Goal: Task Accomplishment & Management: Manage account settings

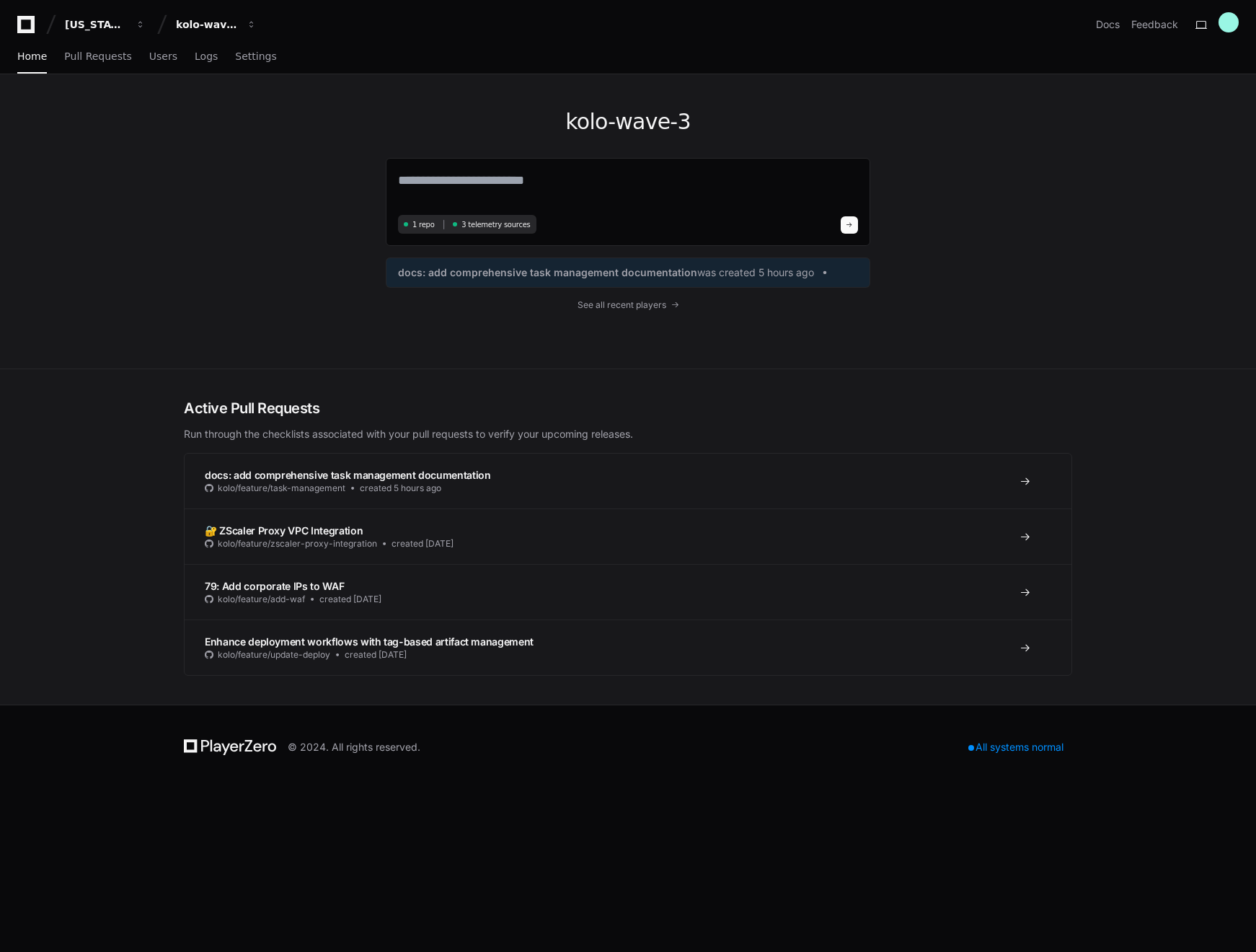
drag, startPoint x: 228, startPoint y: 163, endPoint x: 191, endPoint y: 103, distance: 70.5
click at [228, 163] on div "kolo-wave-3 1 repo 3 telemetry sources docs: add comprehensive task management …" at bounding box center [628, 222] width 923 height 294
click at [163, 56] on span "Users" at bounding box center [163, 56] width 28 height 9
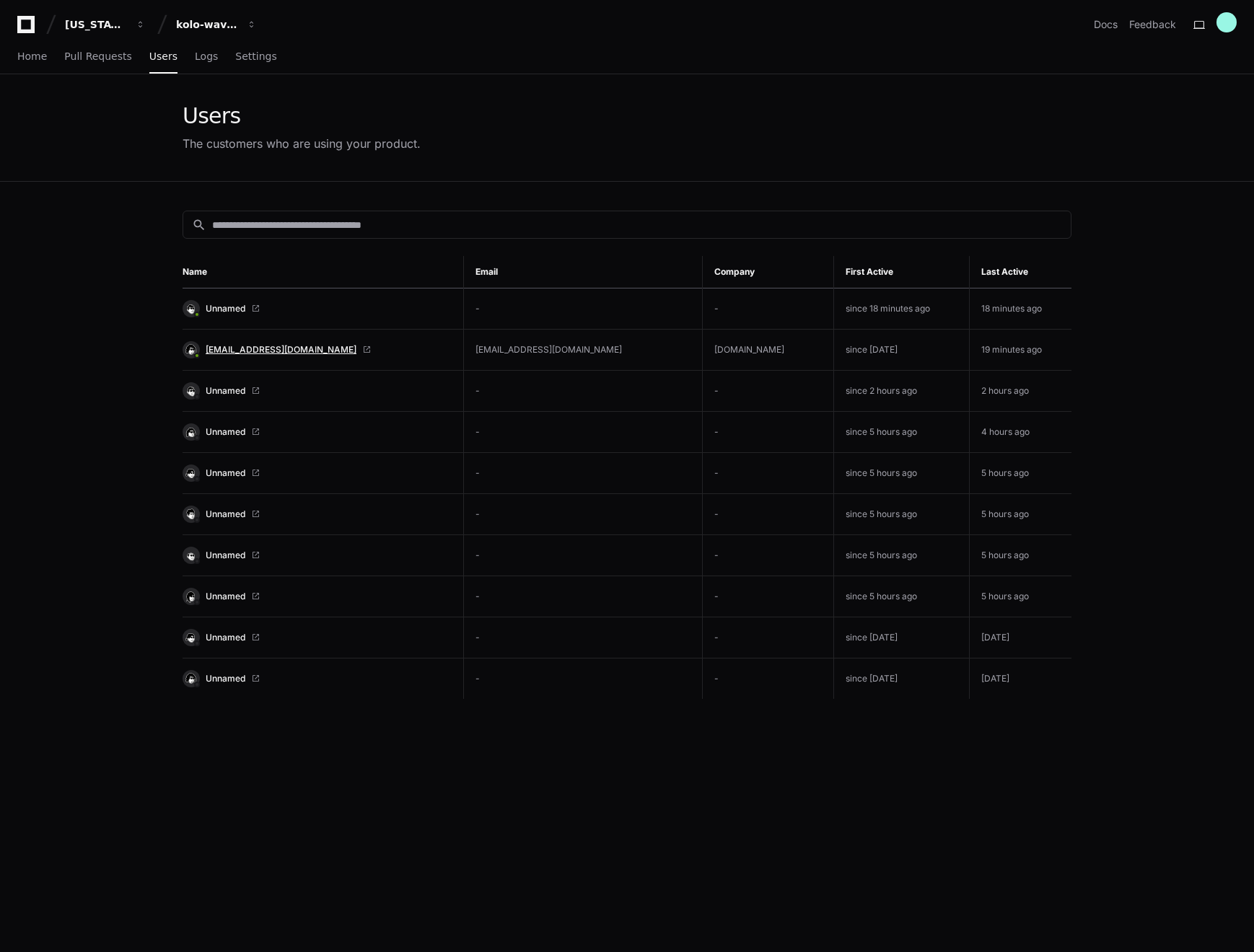
click at [231, 352] on span "[EMAIL_ADDRESS][DOMAIN_NAME]" at bounding box center [281, 349] width 150 height 11
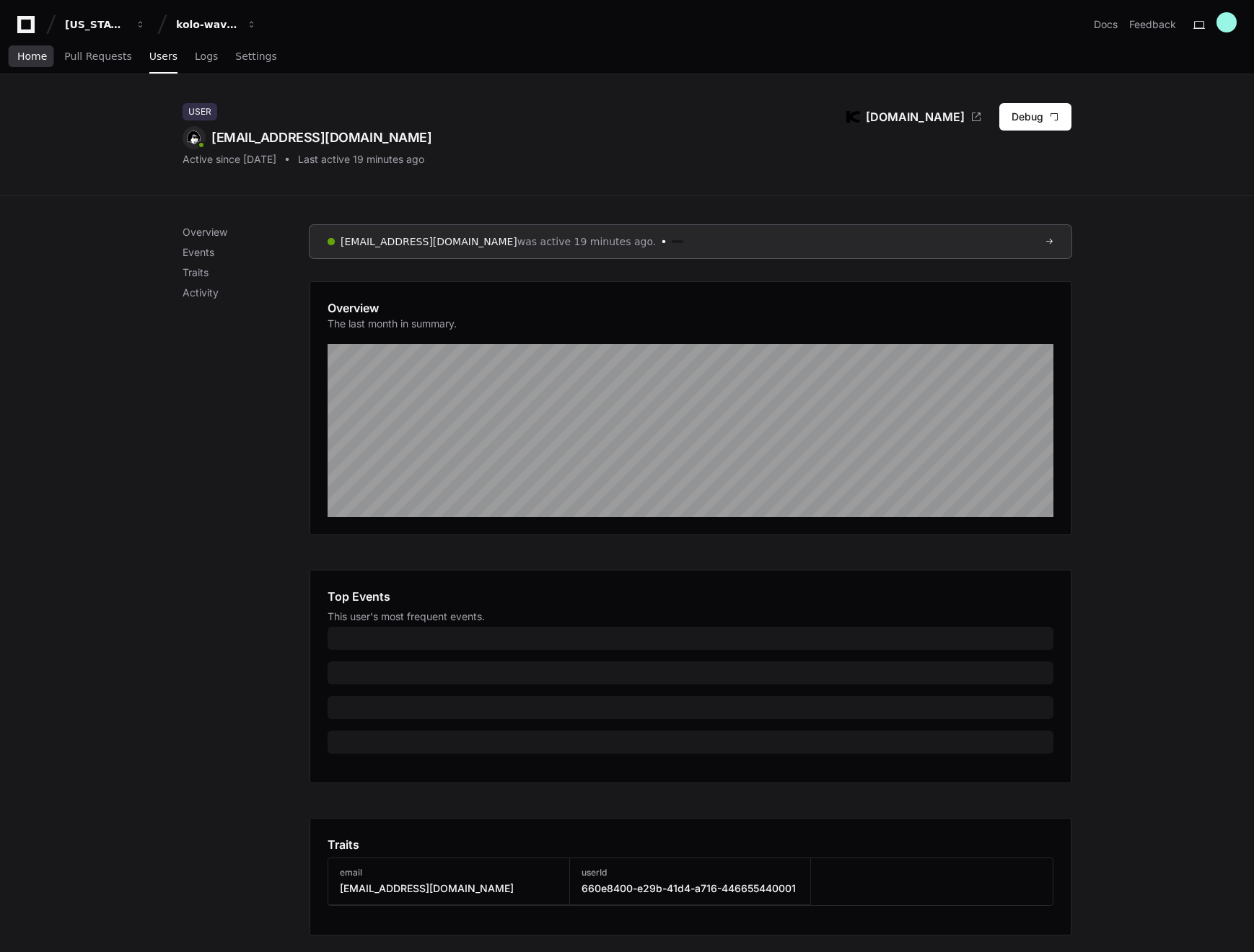
click at [38, 52] on span "Home" at bounding box center [33, 56] width 30 height 9
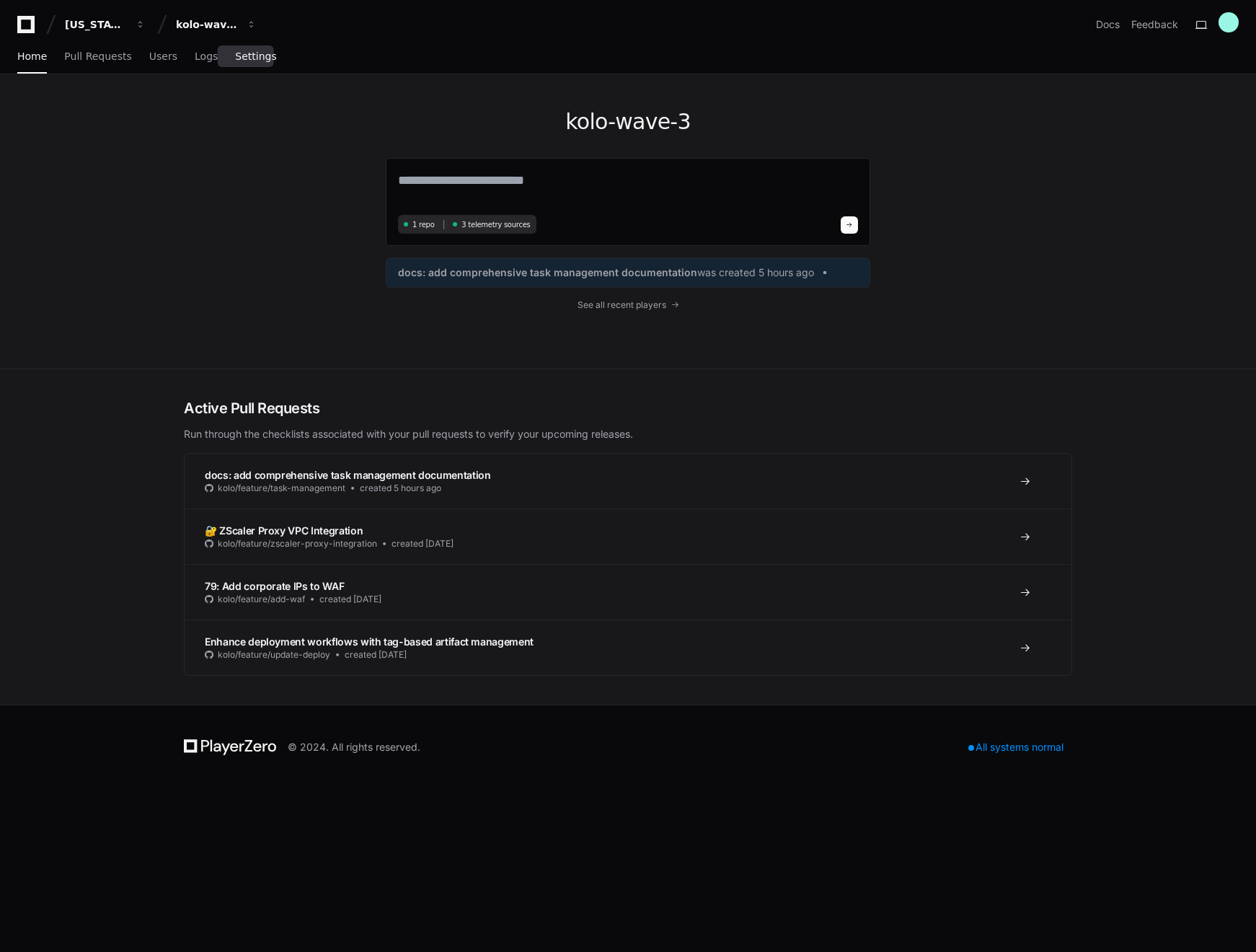
click at [241, 55] on span "Settings" at bounding box center [255, 56] width 41 height 9
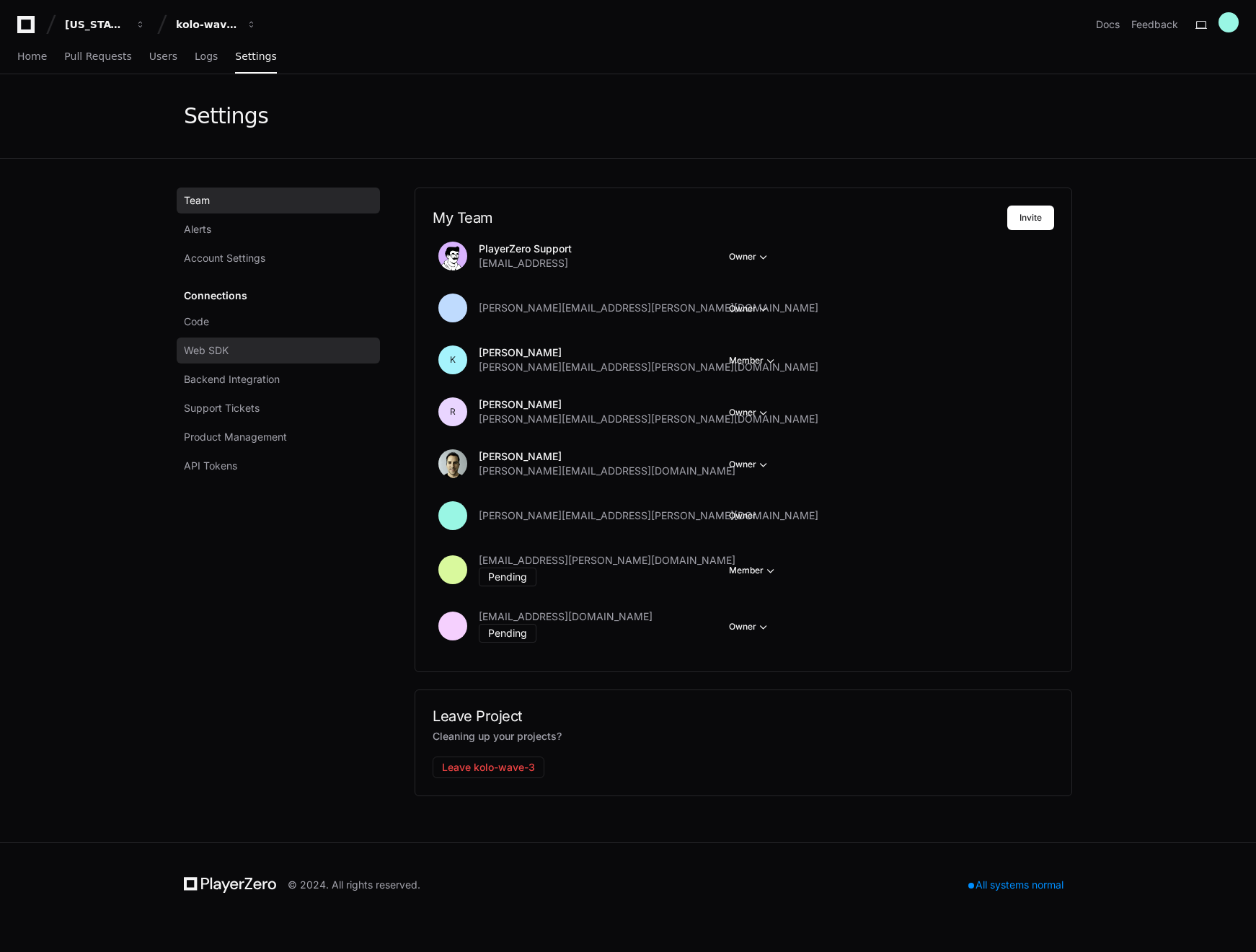
drag, startPoint x: 225, startPoint y: 385, endPoint x: 216, endPoint y: 344, distance: 42.0
click at [224, 385] on span "Backend Integration" at bounding box center [231, 379] width 96 height 14
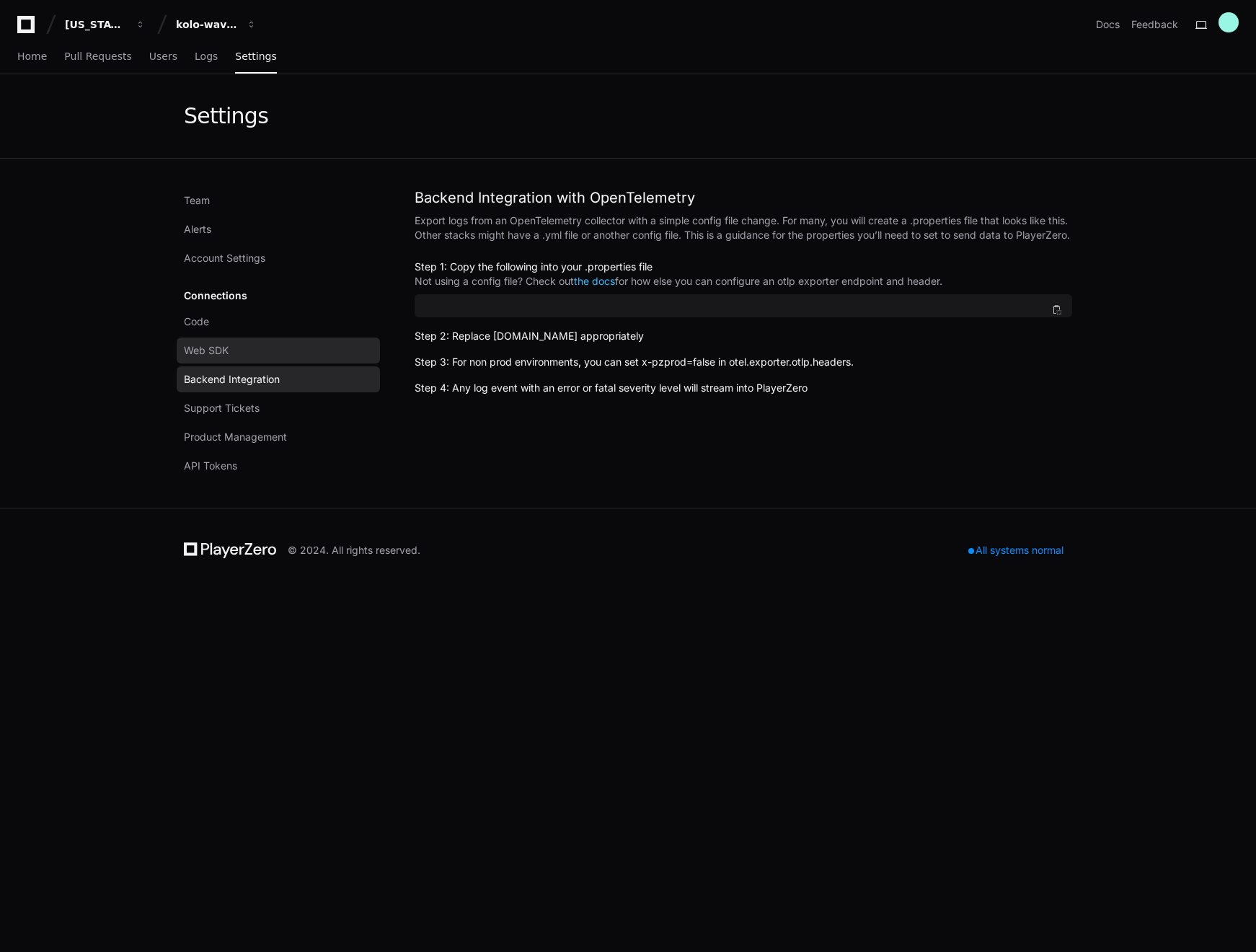
click at [215, 342] on link "Web SDK" at bounding box center [278, 351] width 203 height 26
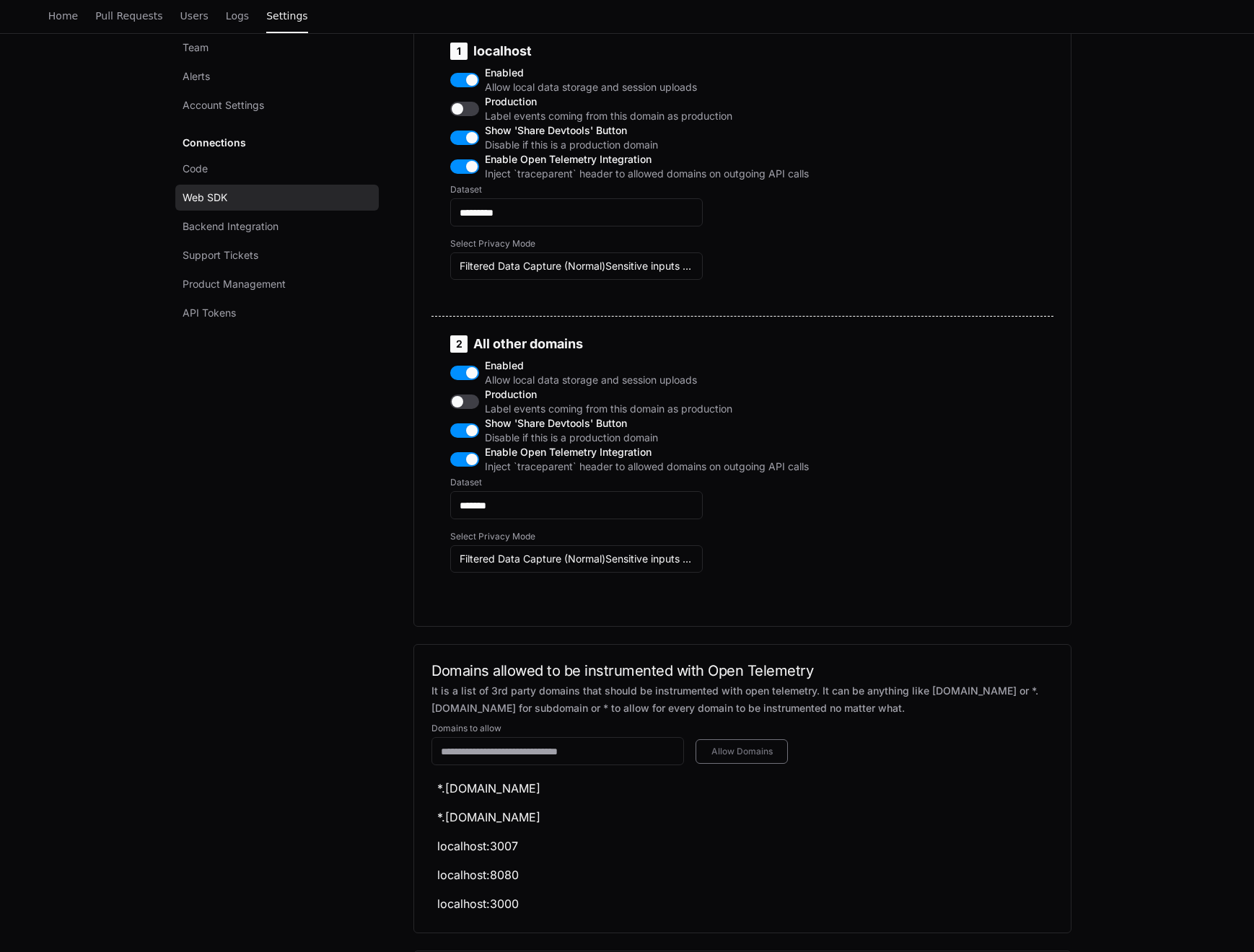
scroll to position [758, 0]
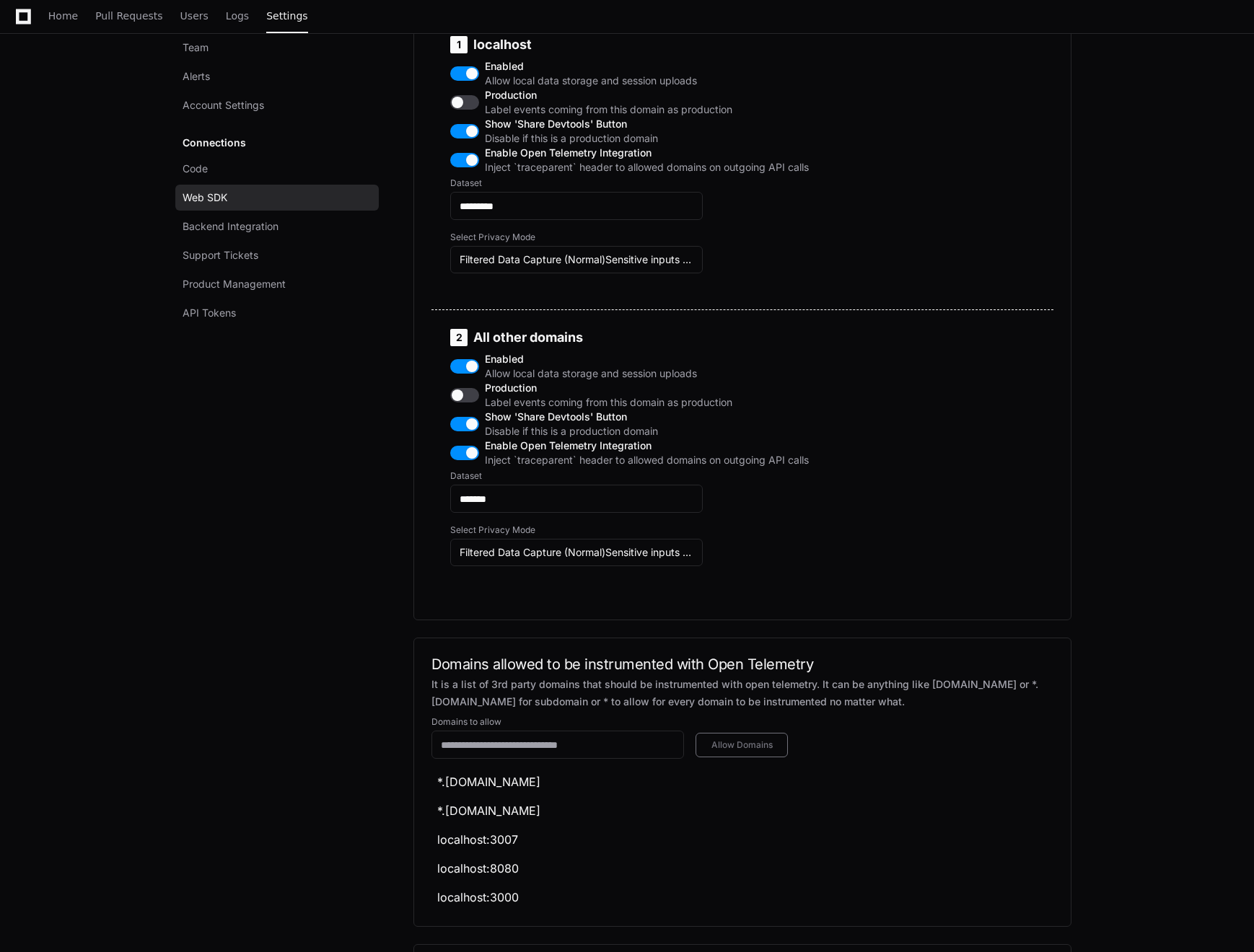
drag, startPoint x: 476, startPoint y: 391, endPoint x: 659, endPoint y: 411, distance: 184.1
click at [656, 346] on h5 "2 All other domains" at bounding box center [630, 338] width 359 height 18
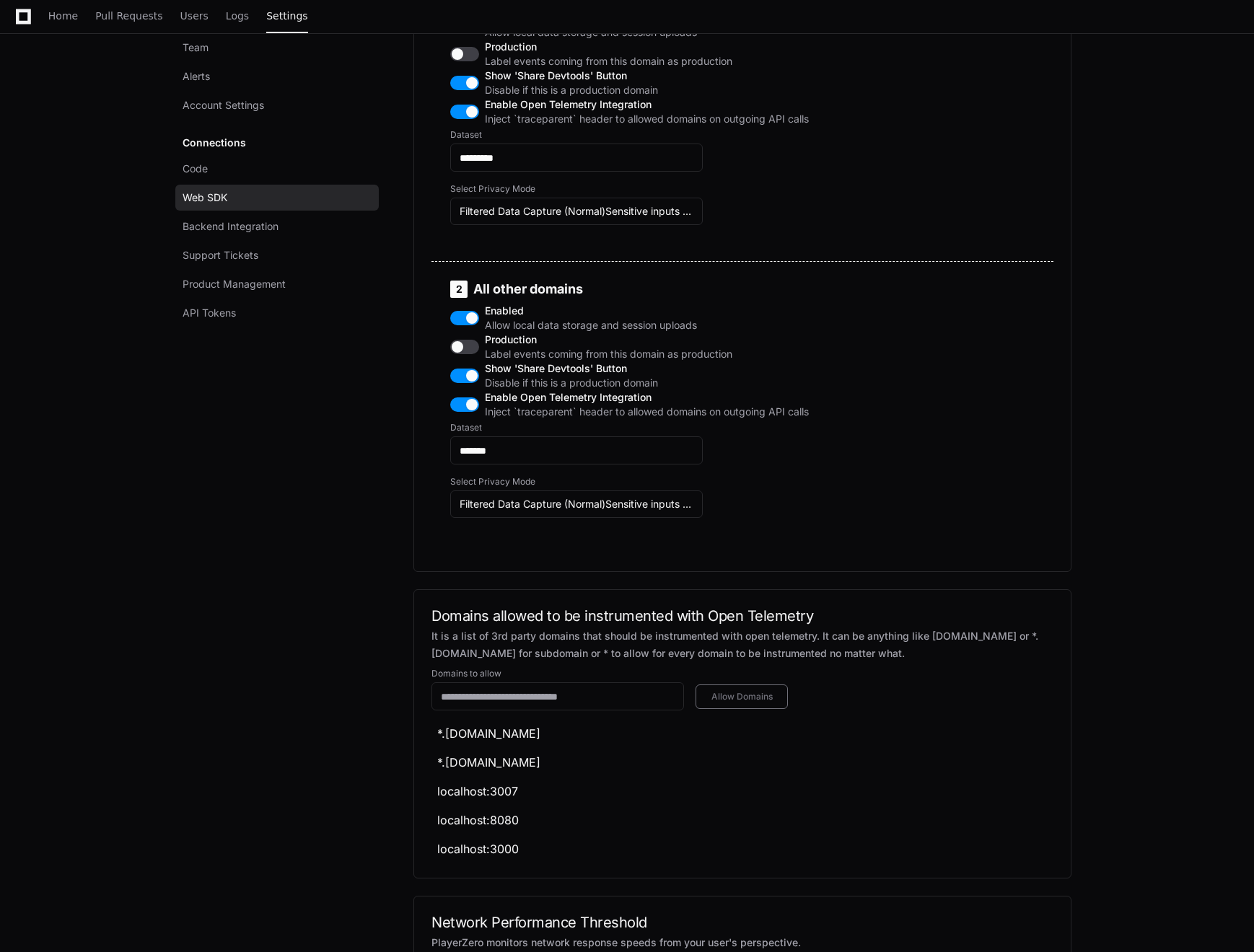
scroll to position [807, 0]
click at [508, 457] on input "*******" at bounding box center [577, 450] width 234 height 14
drag, startPoint x: 512, startPoint y: 507, endPoint x: 413, endPoint y: 507, distance: 99.0
click at [413, 507] on div "Team Alerts Account Settings Connections Code Web SDK Backend Integration Suppo…" at bounding box center [627, 612] width 889 height 2463
click at [495, 709] on div at bounding box center [558, 695] width 252 height 28
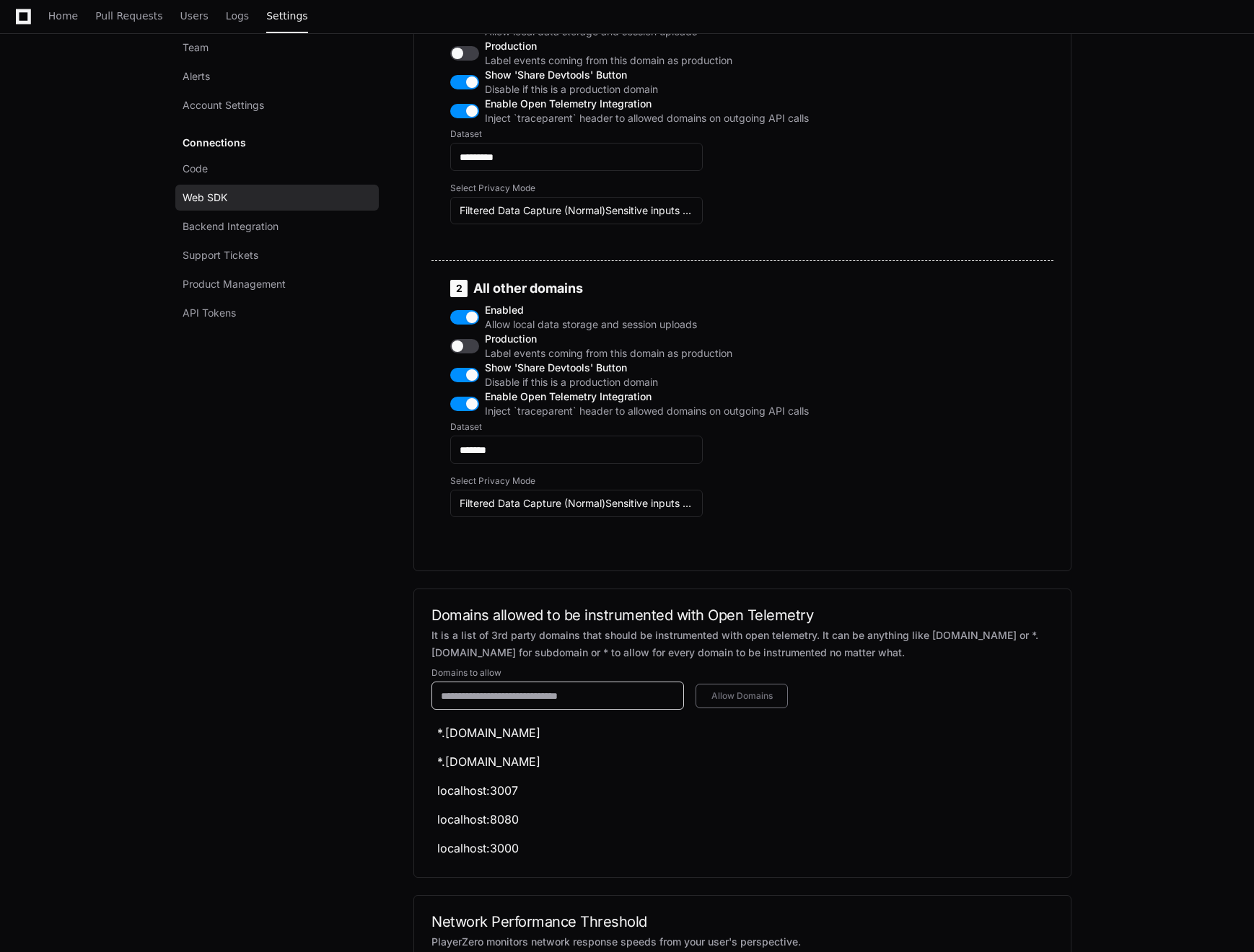
click at [492, 703] on input "text" at bounding box center [558, 695] width 234 height 14
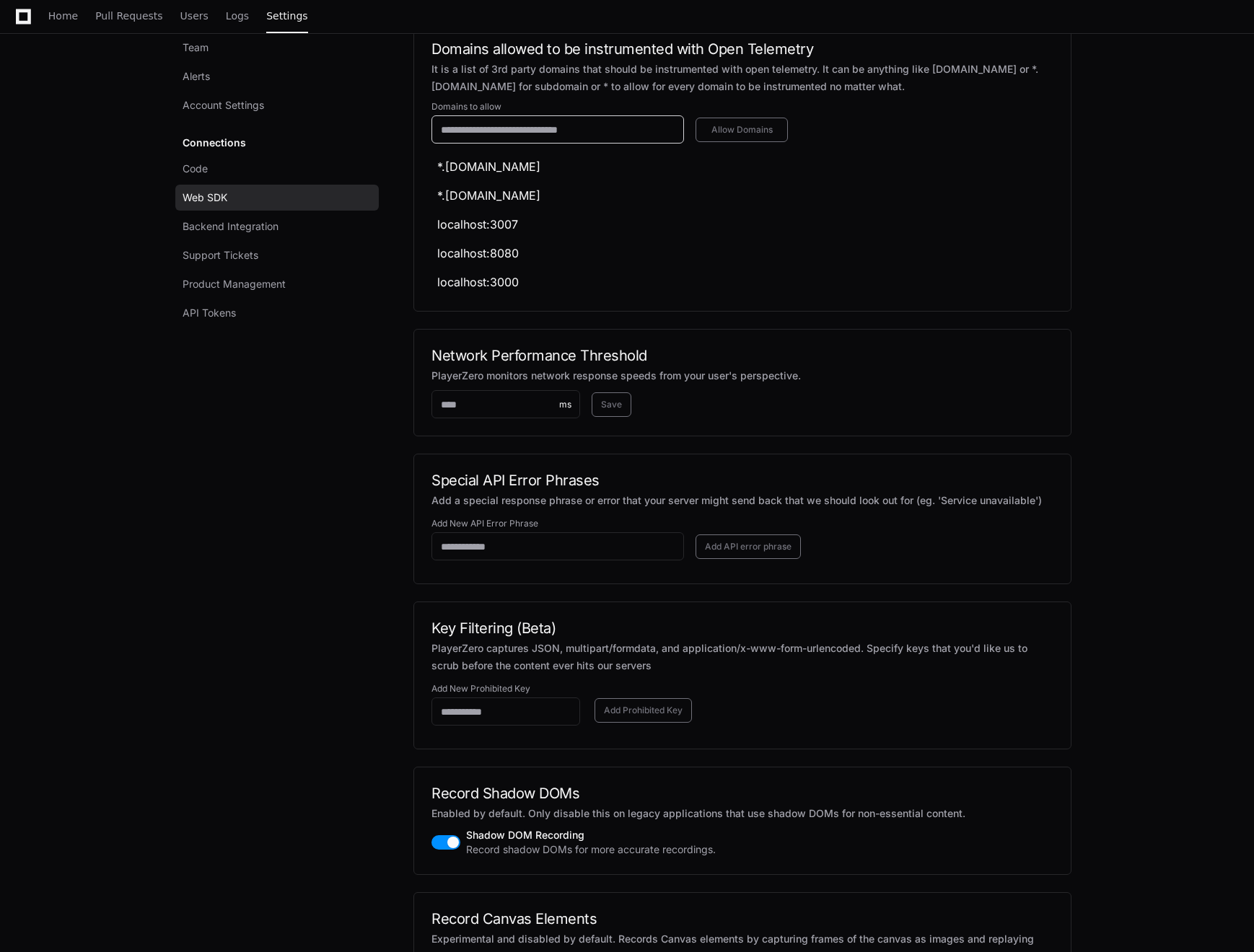
scroll to position [1360, 0]
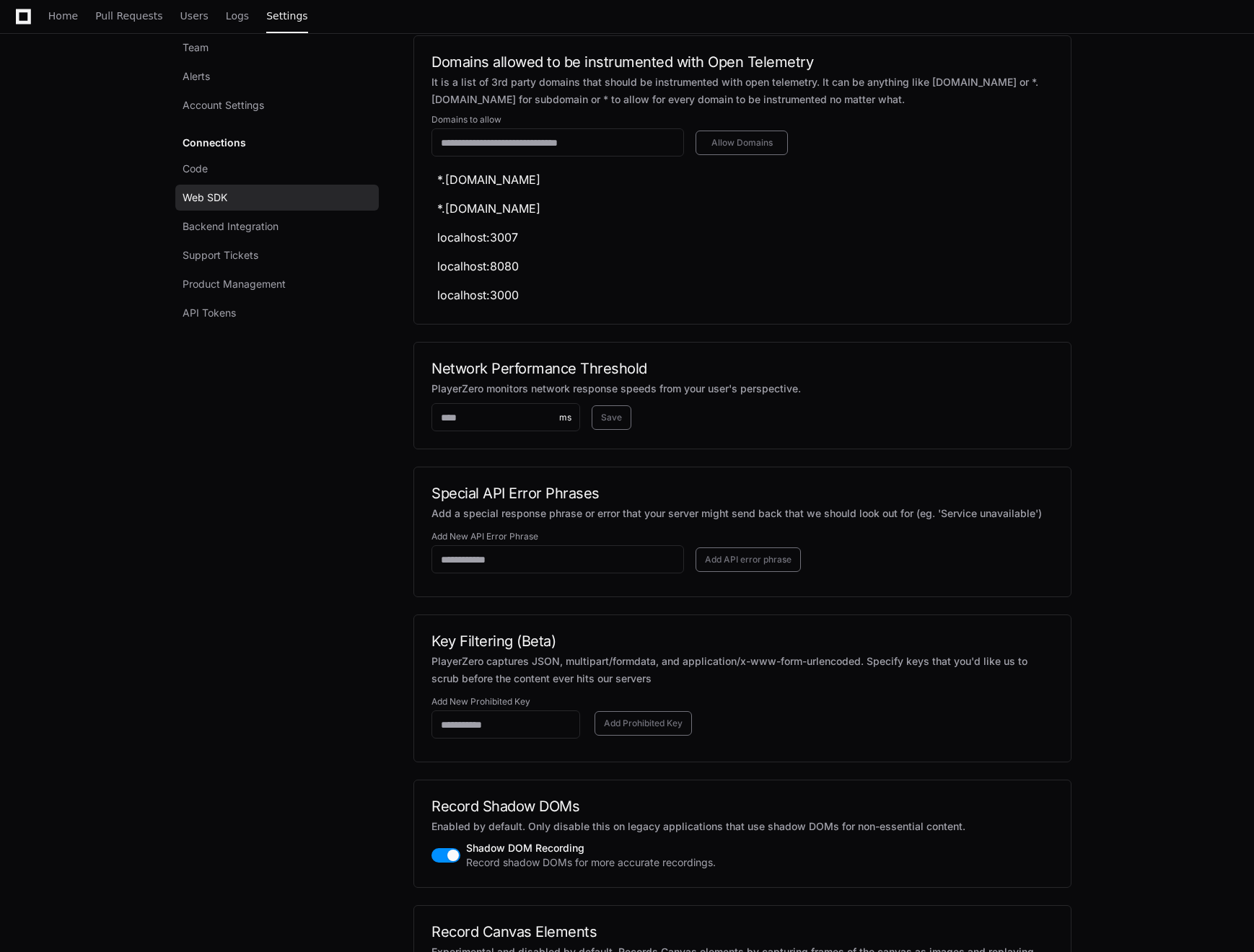
drag, startPoint x: 543, startPoint y: 358, endPoint x: 419, endPoint y: 235, distance: 174.7
click at [419, 235] on div "Domains allowed to be instrumented with Open Telemetry It is a list of 3rd part…" at bounding box center [742, 179] width 658 height 289
drag, startPoint x: 443, startPoint y: 229, endPoint x: 606, endPoint y: 350, distance: 203.0
click at [606, 307] on ul "*.[DOMAIN_NAME] *.[DOMAIN_NAME] localhost:3007 localhost:8080 localhost:3000" at bounding box center [745, 237] width 616 height 139
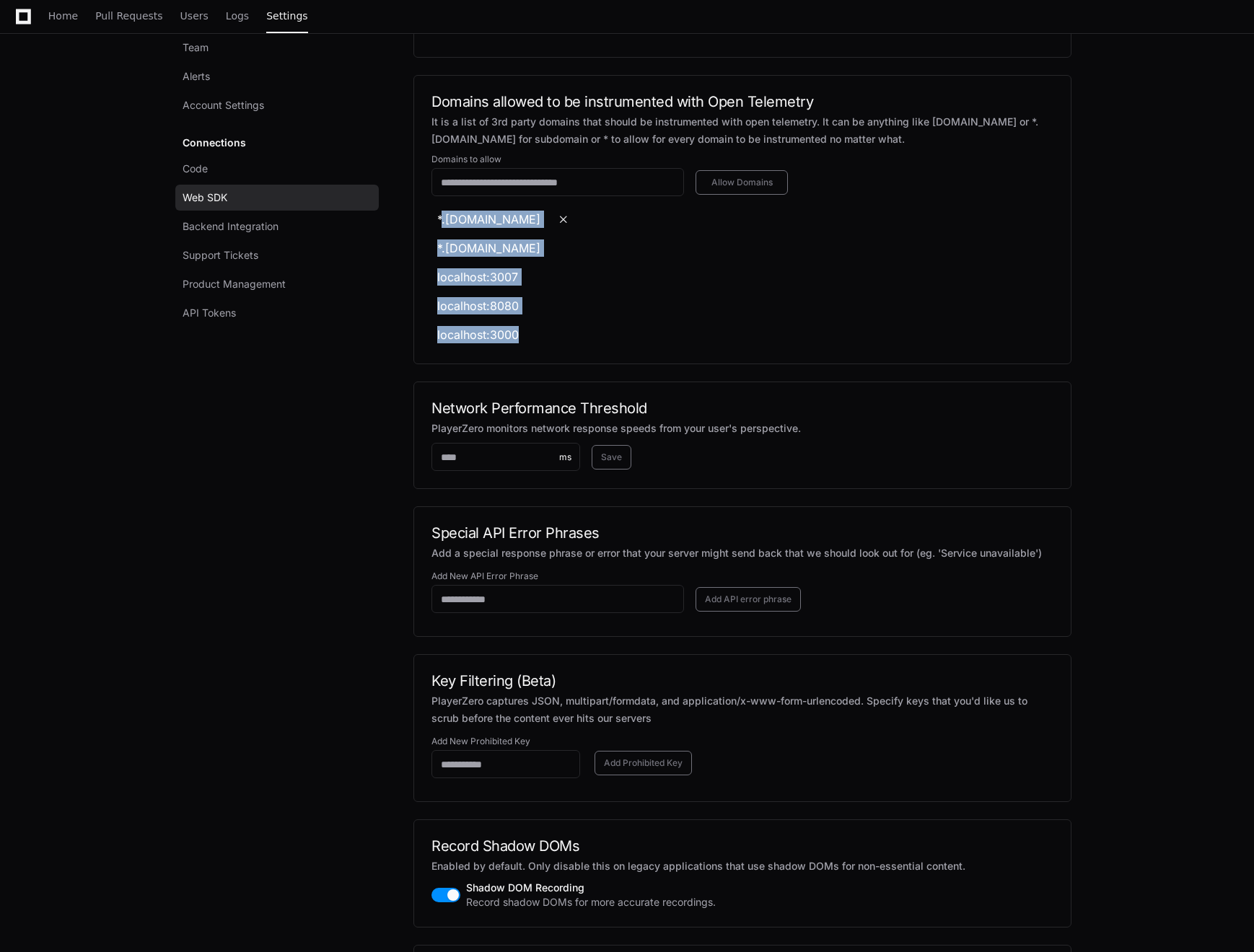
scroll to position [1319, 0]
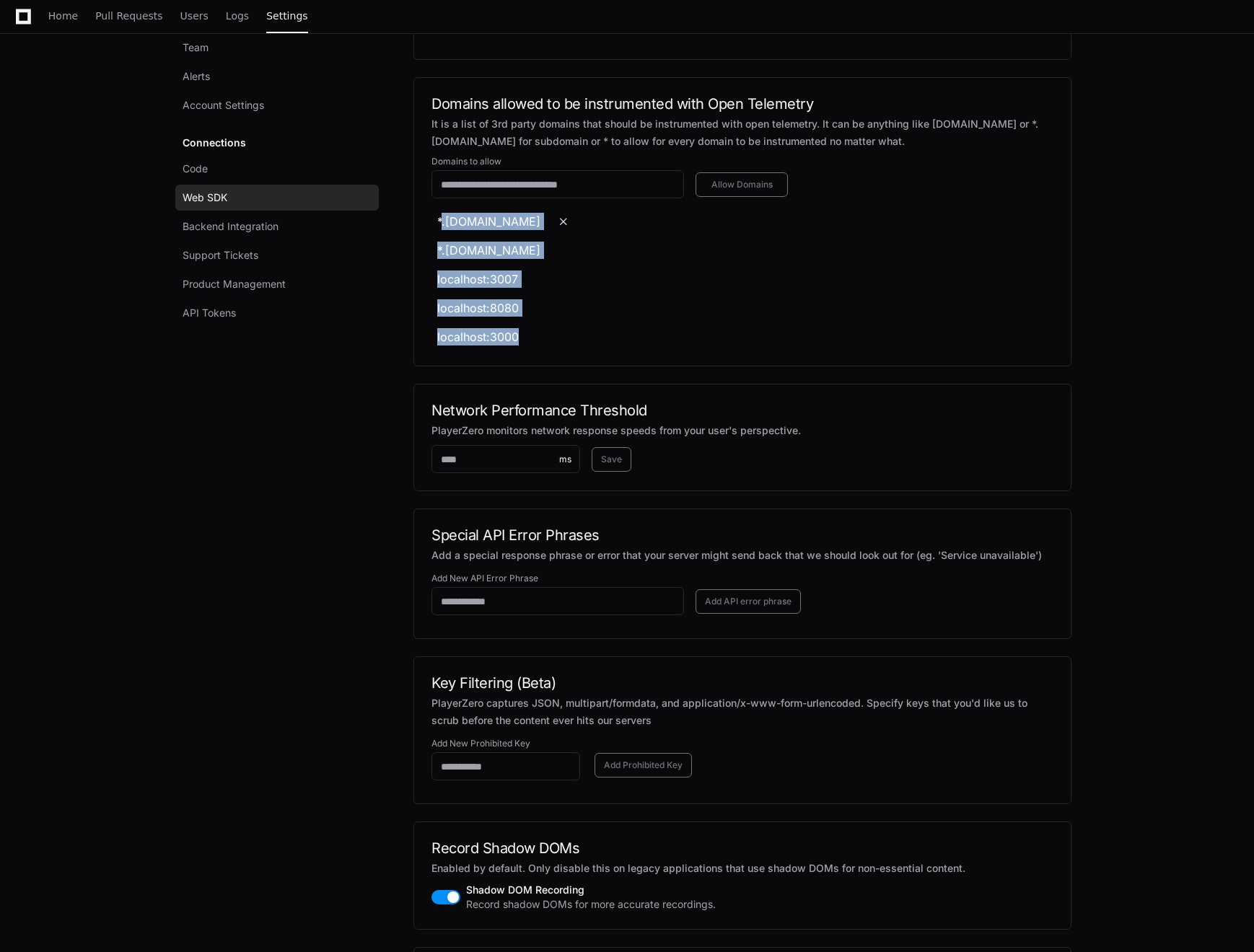
click at [463, 230] on div "*.[DOMAIN_NAME]" at bounding box center [488, 222] width 103 height 18
click at [439, 230] on div "*.[DOMAIN_NAME]" at bounding box center [488, 222] width 103 height 18
click at [495, 192] on input "text" at bounding box center [558, 185] width 234 height 14
click at [440, 287] on div "localhost:3007" at bounding box center [478, 280] width 81 height 18
click at [444, 192] on input "text" at bounding box center [558, 185] width 234 height 14
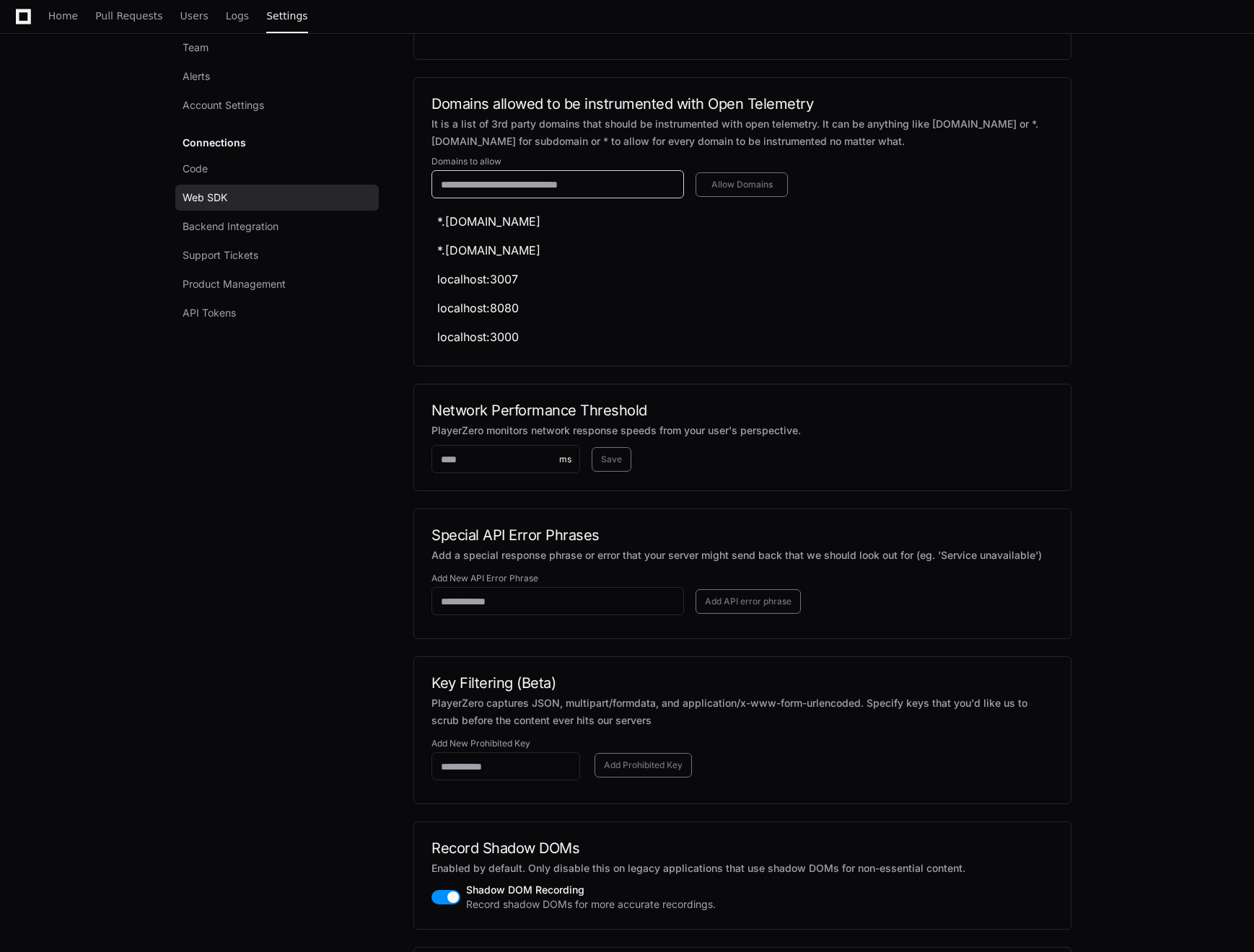
click at [442, 192] on input "text" at bounding box center [558, 185] width 234 height 14
click at [926, 345] on ul "*.[DOMAIN_NAME] *.[DOMAIN_NAME] localhost:3007 localhost:8080 localhost:3000" at bounding box center [745, 280] width 616 height 139
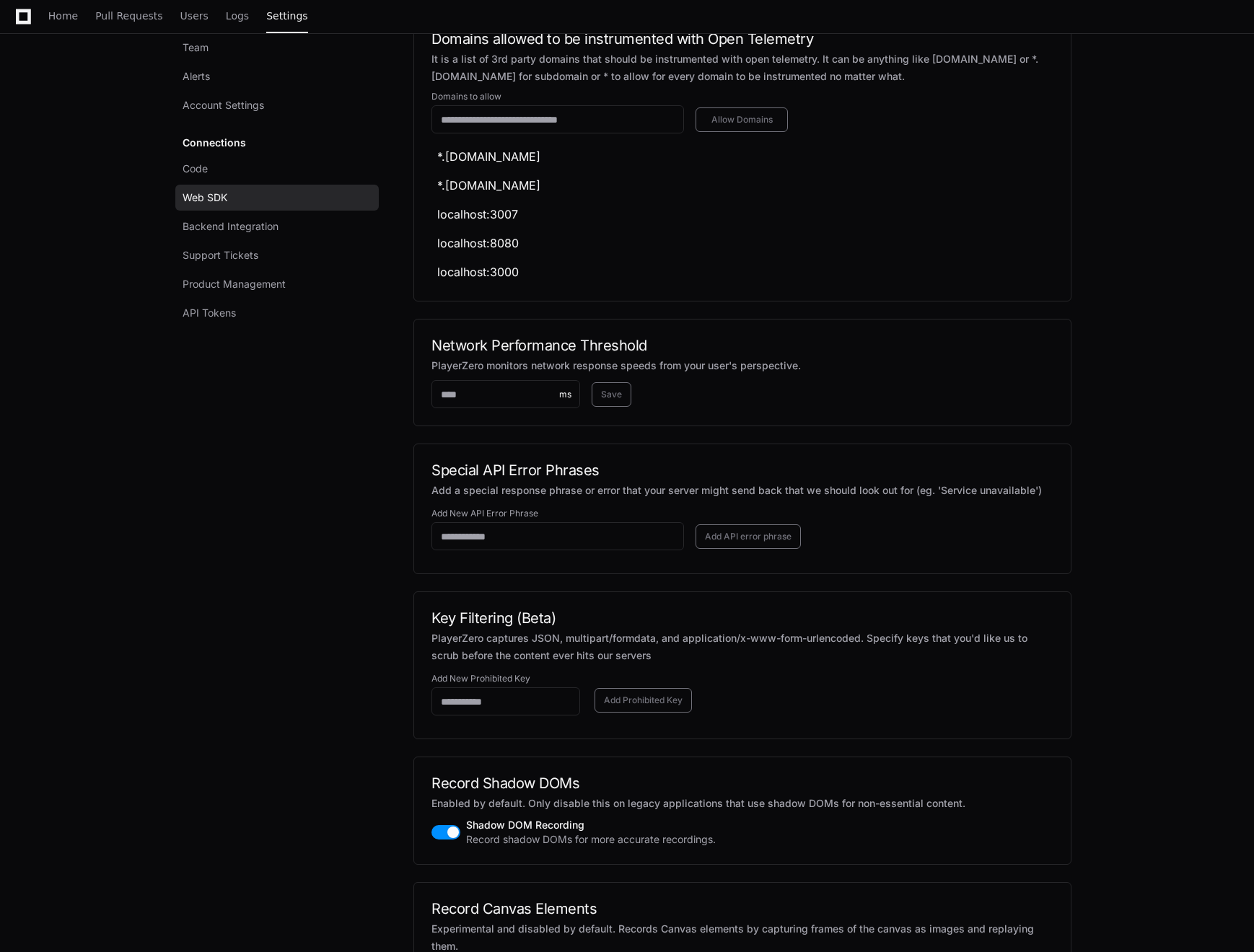
scroll to position [1379, 0]
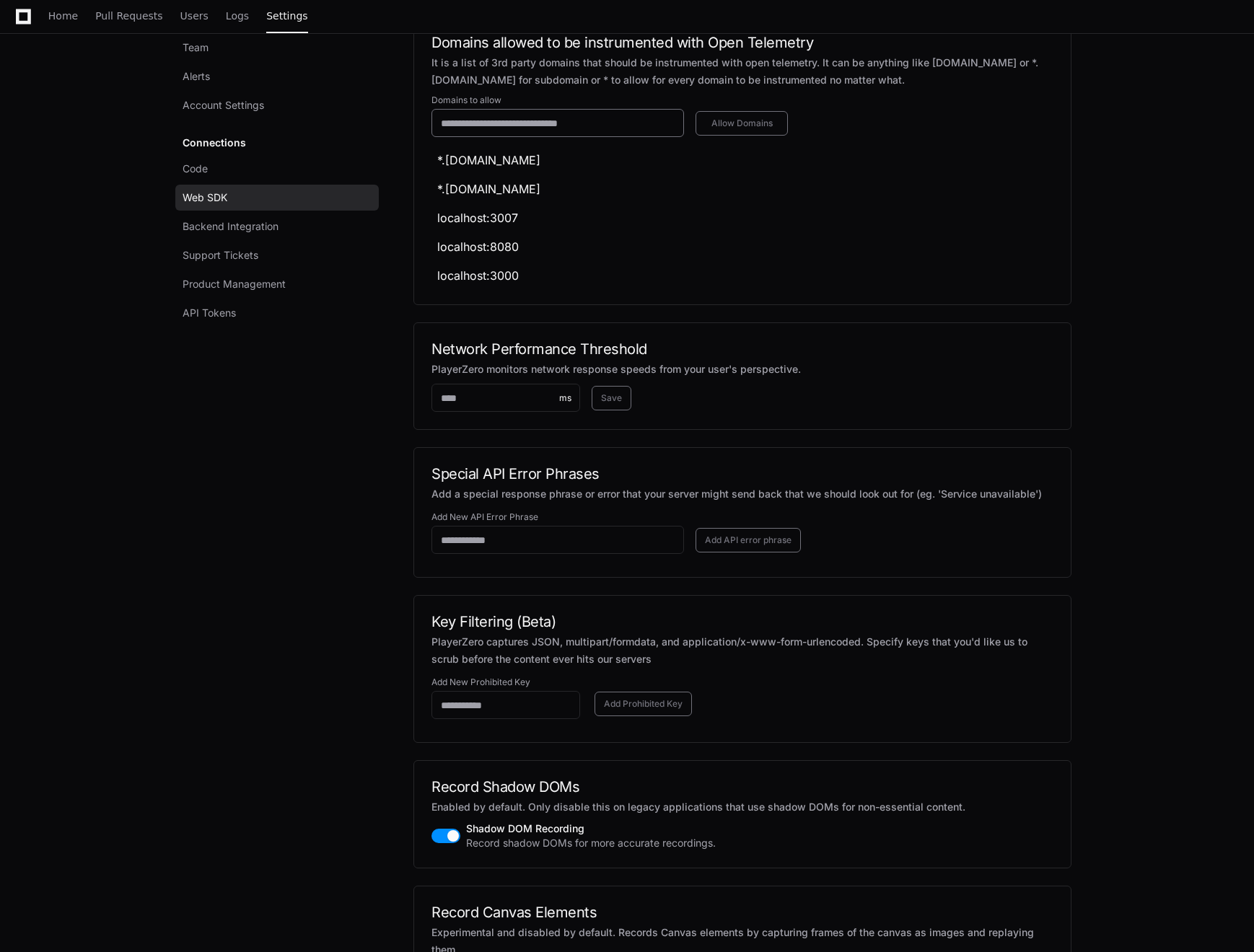
click at [520, 130] on input "text" at bounding box center [558, 123] width 234 height 14
paste input "**********"
drag, startPoint x: 476, startPoint y: 178, endPoint x: 383, endPoint y: 178, distance: 93.0
click at [383, 178] on div "Team Alerts Account Settings Connections Code Web SDK Backend Integration Suppo…" at bounding box center [627, 40] width 889 height 2463
type input "**********"
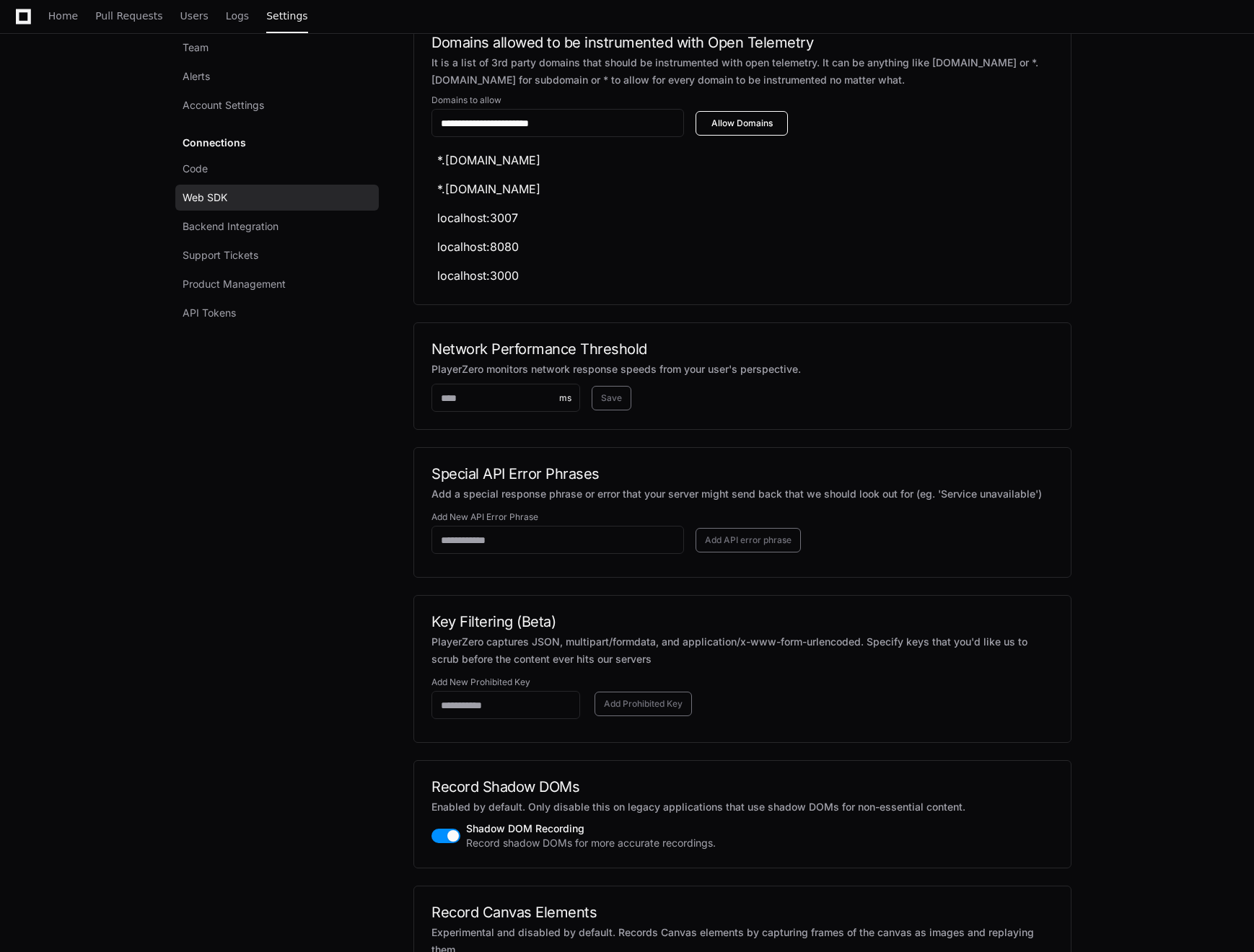
click at [784, 135] on button "Allow Domains" at bounding box center [741, 123] width 92 height 25
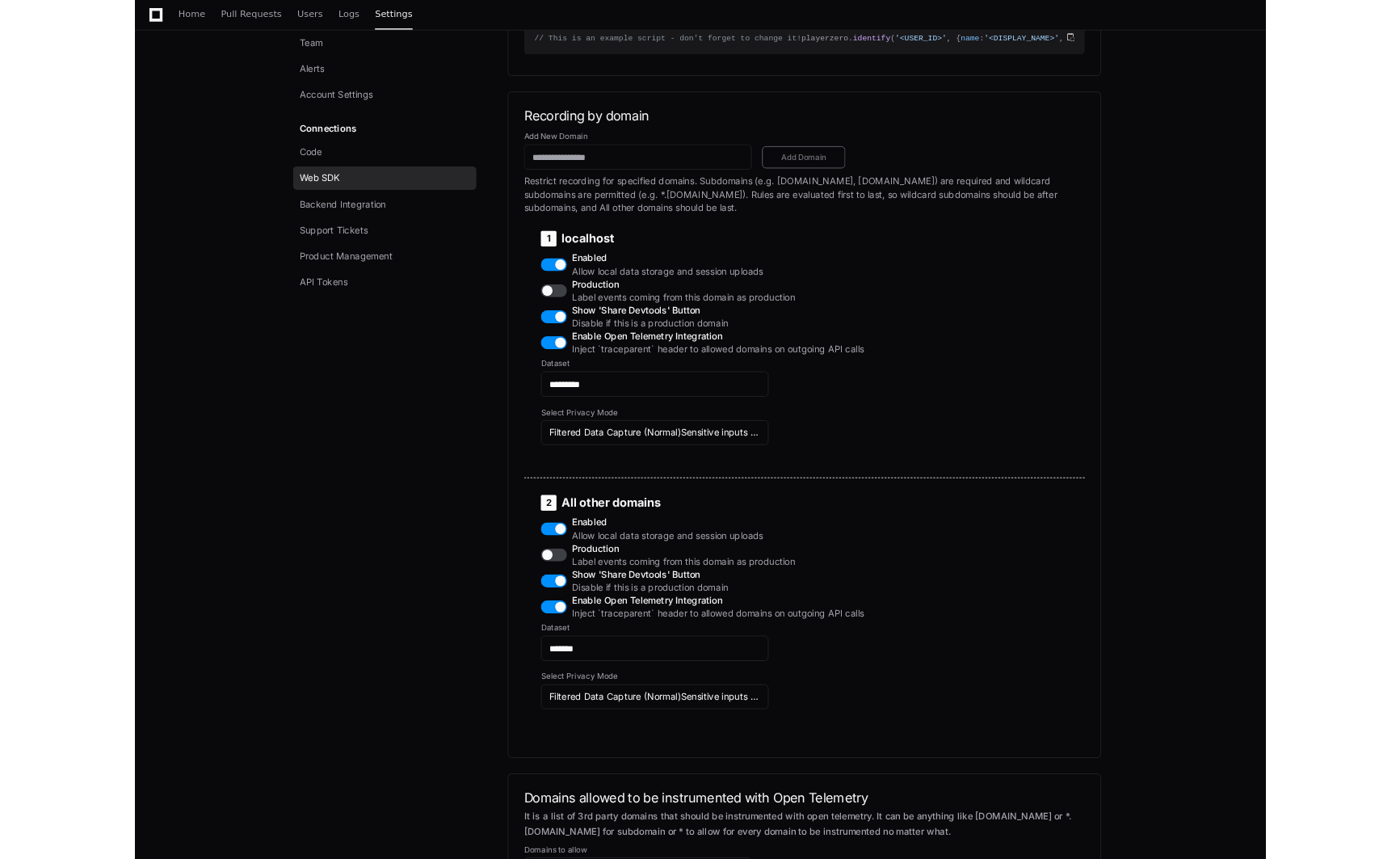
scroll to position [0, 0]
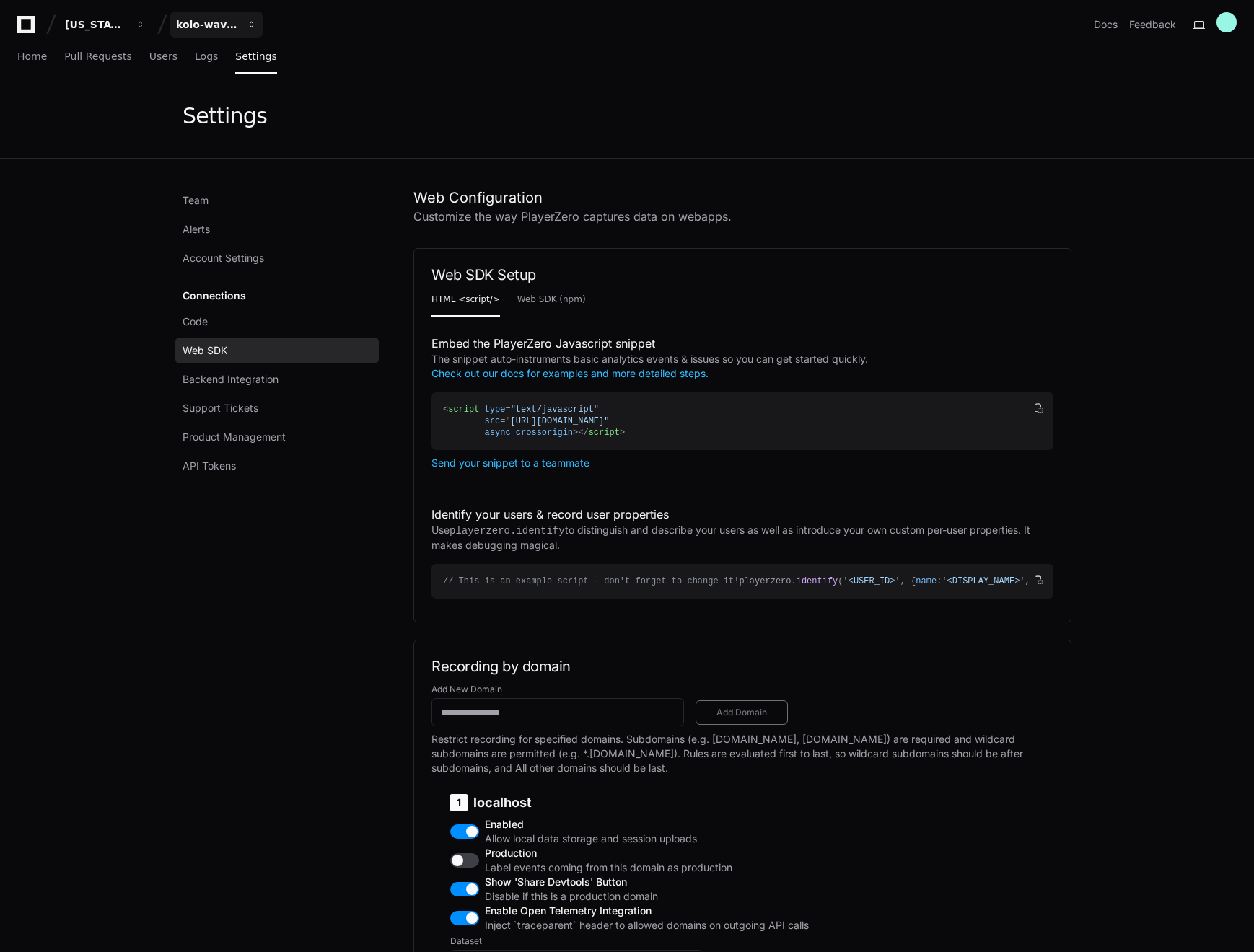
click at [146, 24] on span "button" at bounding box center [140, 24] width 10 height 10
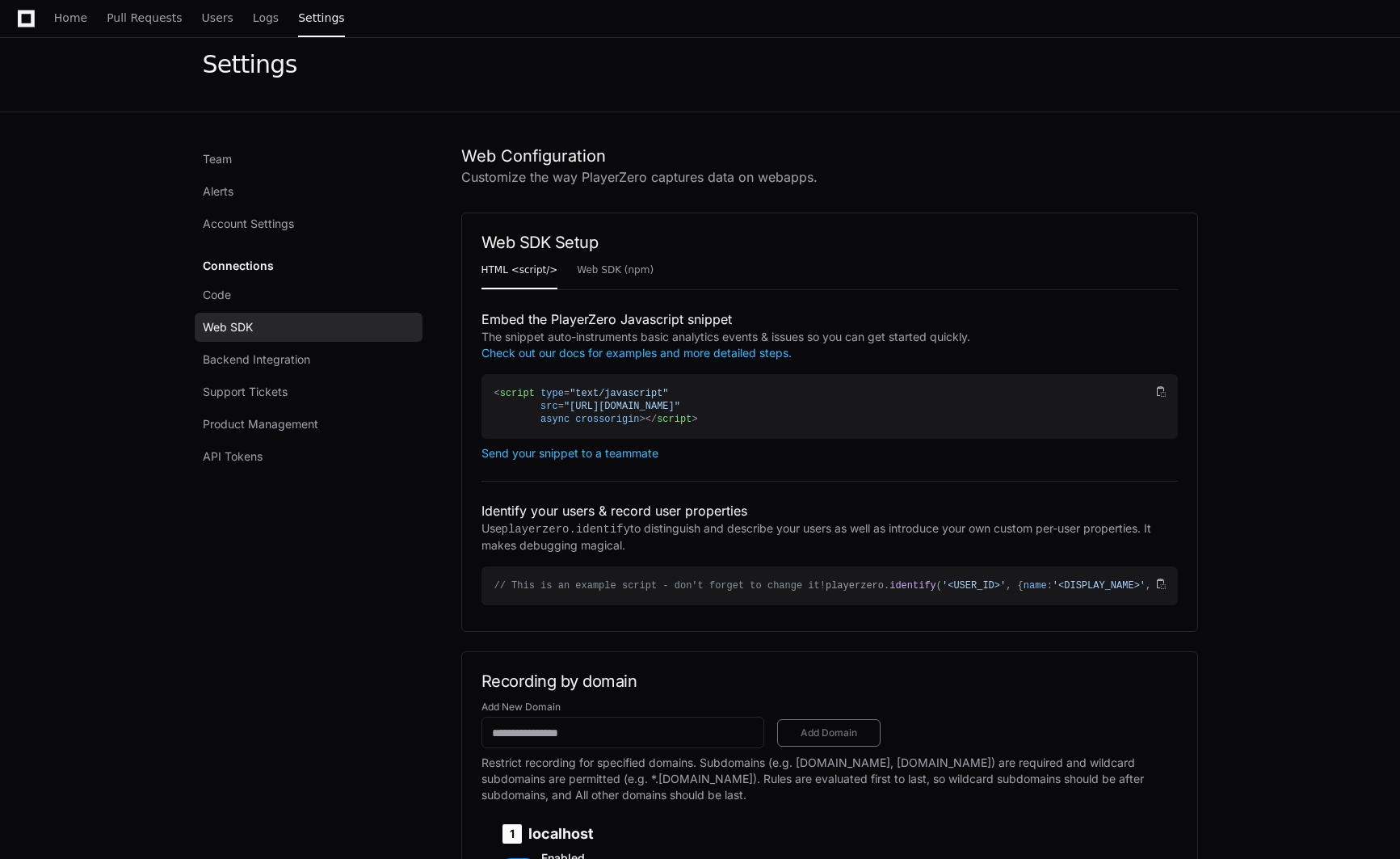
scroll to position [65, 0]
click at [257, 366] on span "Backend Integration" at bounding box center [256, 361] width 107 height 16
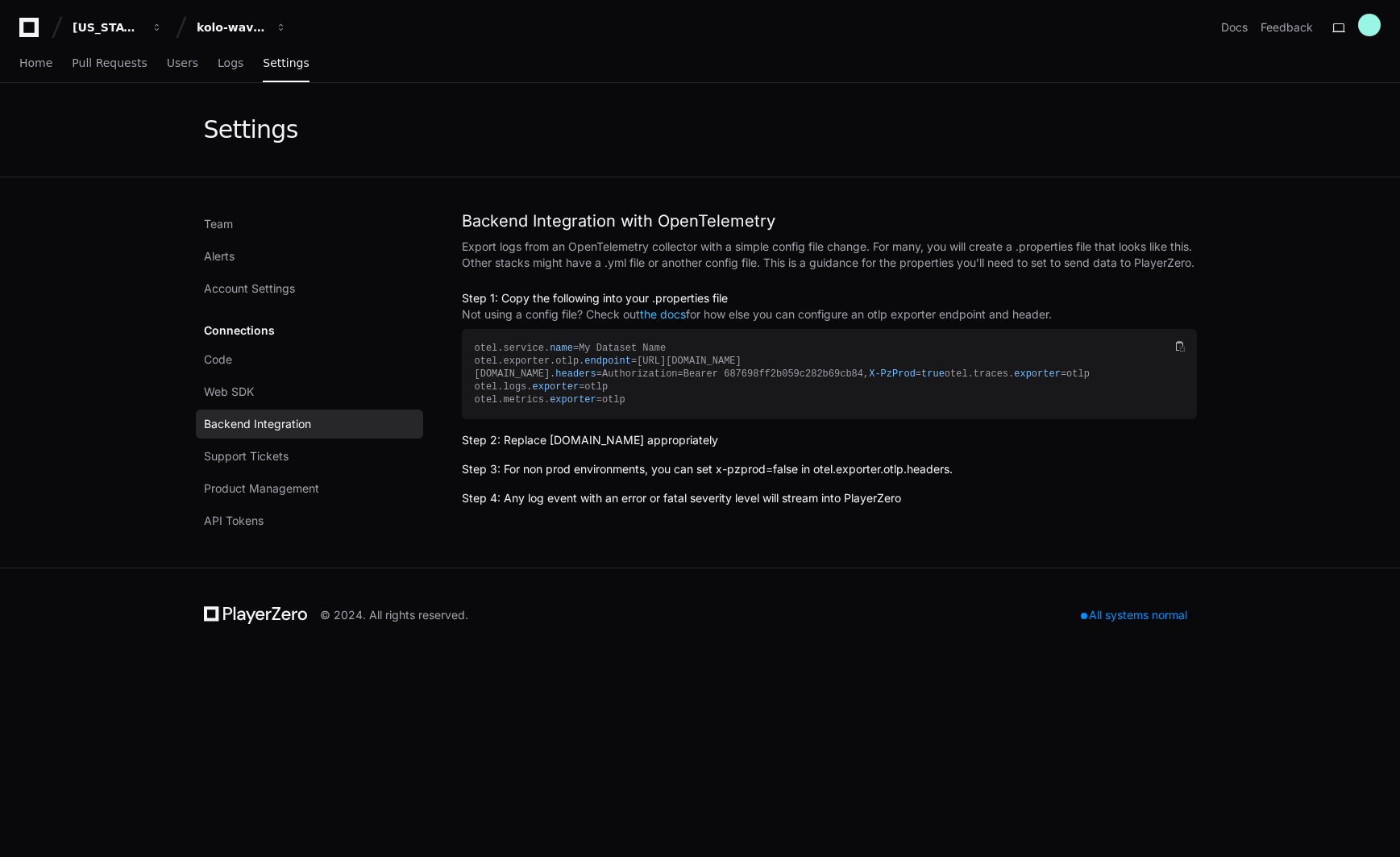
click at [545, 448] on h2 "Step 2: Replace [DOMAIN_NAME] appropriately" at bounding box center [829, 440] width 735 height 16
drag, startPoint x: 276, startPoint y: 465, endPoint x: 274, endPoint y: 492, distance: 27.1
click at [277, 465] on link "Support Tickets" at bounding box center [308, 457] width 227 height 29
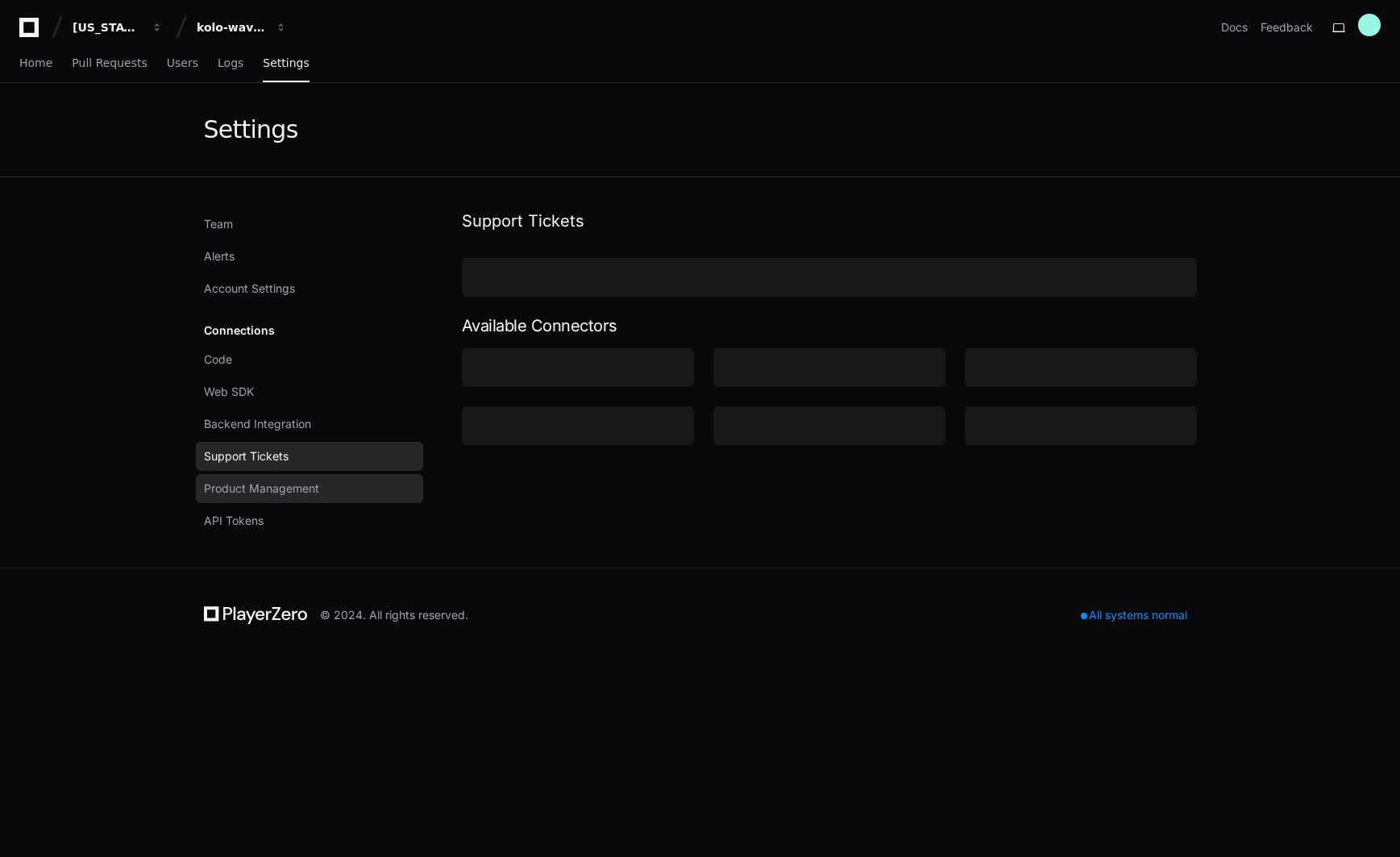
click at [273, 493] on span "Product Management" at bounding box center [261, 488] width 115 height 16
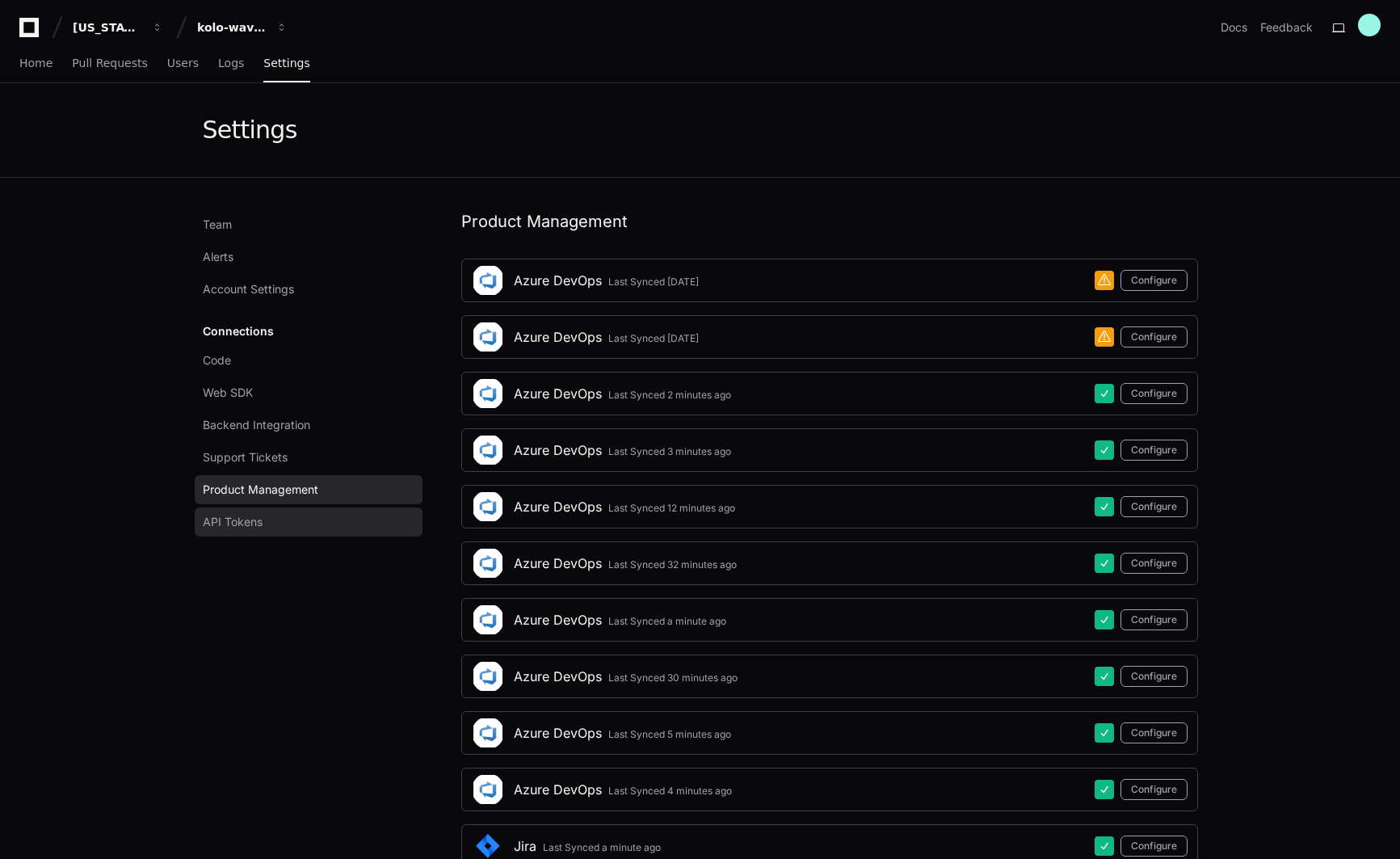
click at [307, 524] on link "API Tokens" at bounding box center [308, 522] width 227 height 30
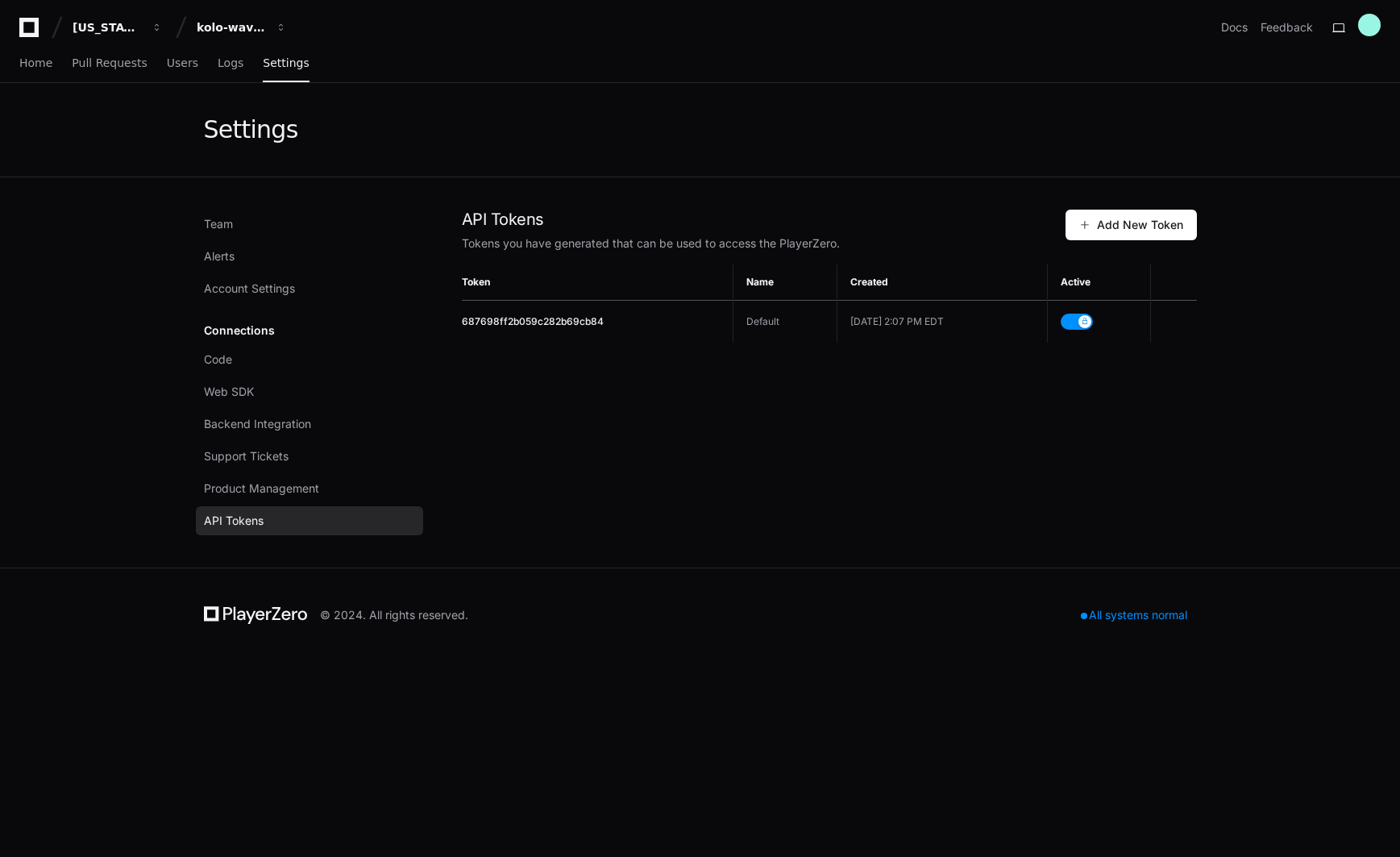
click at [258, 272] on div "Team Alerts Account Settings Connections Code Web SDK Backend Integration Suppo…" at bounding box center [313, 371] width 219 height 325
click at [253, 257] on link "Alerts" at bounding box center [308, 257] width 227 height 29
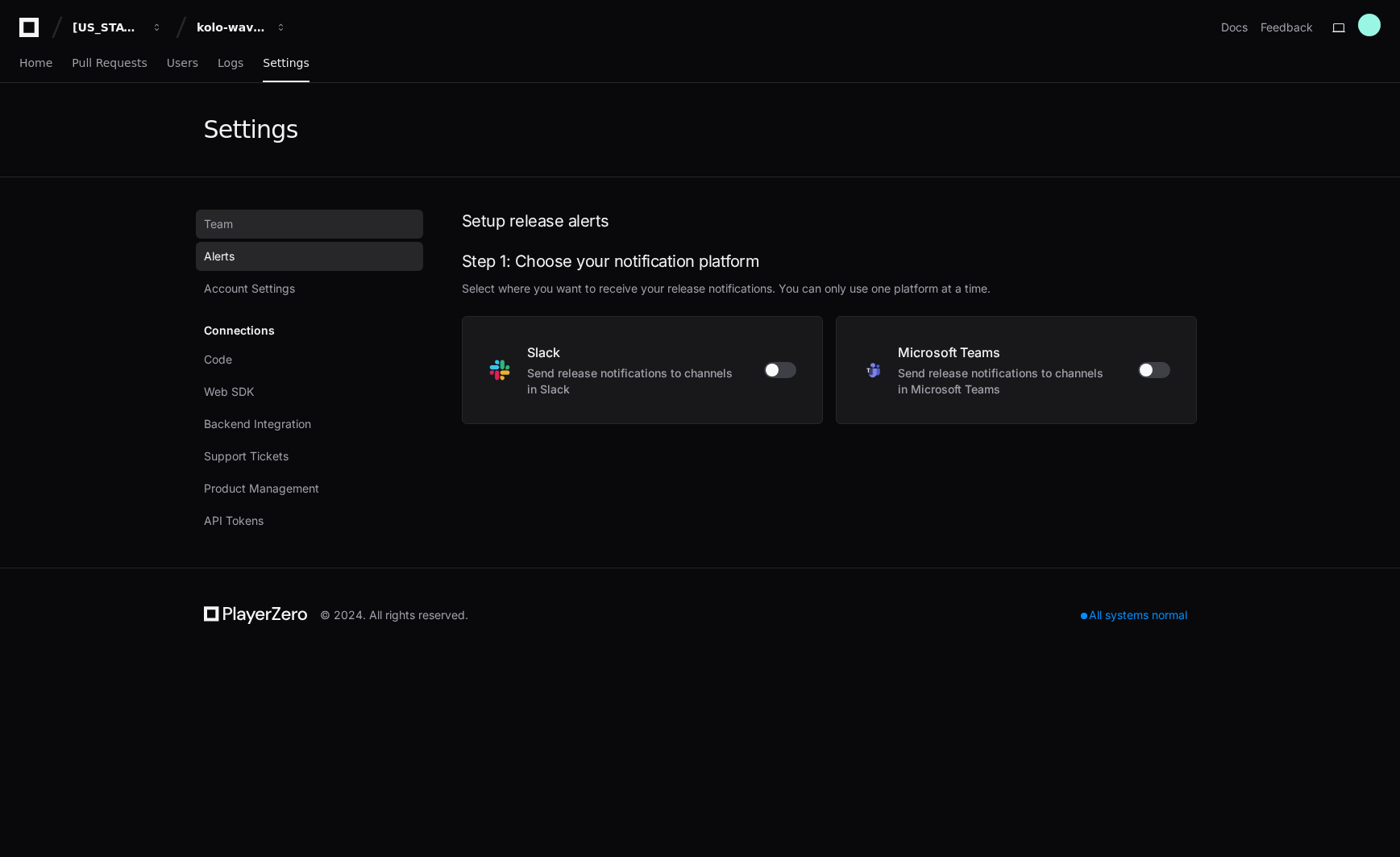
click at [239, 222] on link "Team" at bounding box center [308, 224] width 227 height 29
